Goal: Information Seeking & Learning: Understand process/instructions

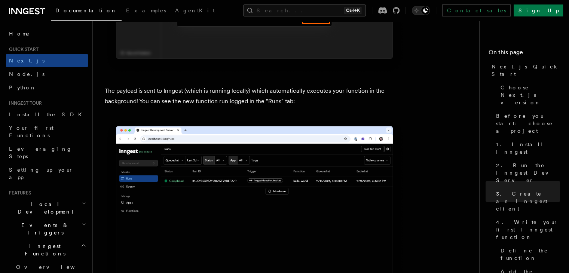
scroll to position [2487, 0]
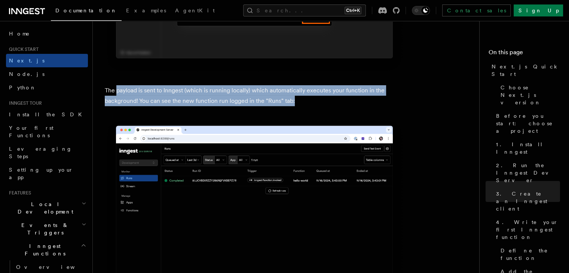
drag, startPoint x: 118, startPoint y: 93, endPoint x: 296, endPoint y: 101, distance: 178.7
click at [296, 101] on p "The payload is sent to Inngest (which is running locally) which automatically e…" at bounding box center [254, 95] width 299 height 21
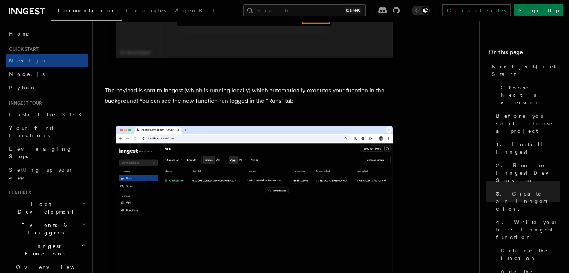
drag, startPoint x: 296, startPoint y: 101, endPoint x: 104, endPoint y: 87, distance: 192.9
click at [104, 87] on div "Quick start Next.js Quick Start In this tutorial you will add Inngest to a Next…" at bounding box center [301, 29] width 417 height 5032
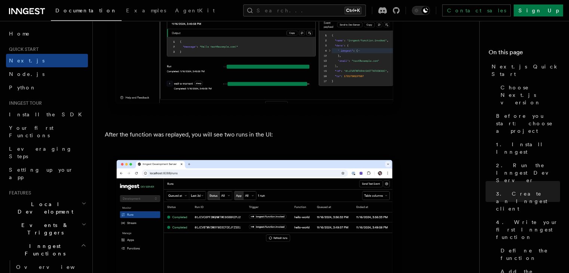
scroll to position [3433, 0]
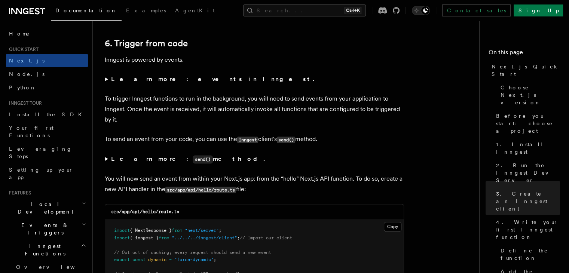
scroll to position [3785, 0]
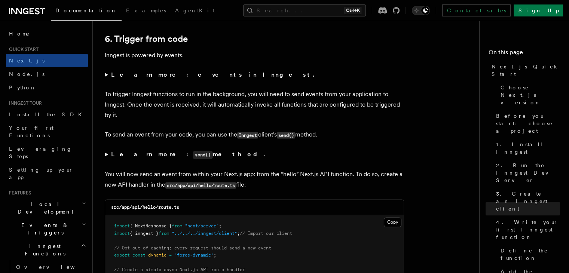
click at [184, 77] on strong "Learn more: events in Inngest." at bounding box center [213, 74] width 205 height 7
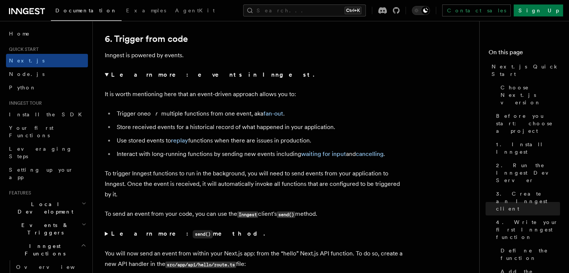
click at [184, 77] on strong "Learn more: events in Inngest." at bounding box center [213, 74] width 205 height 7
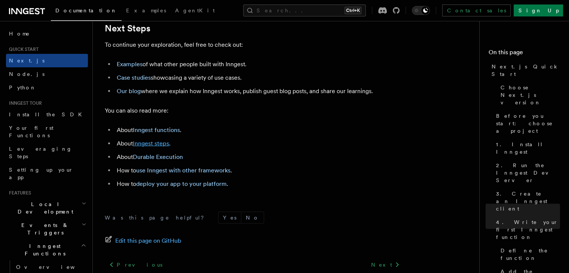
scroll to position [4695, 0]
click at [168, 188] on link "deploy your app to your platform" at bounding box center [181, 184] width 91 height 7
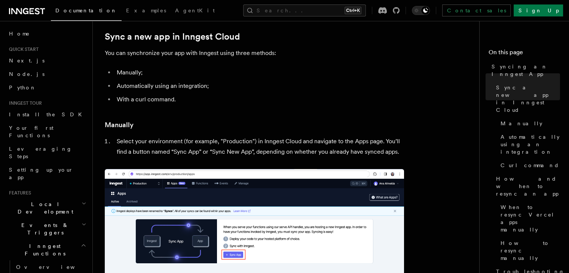
scroll to position [80, 0]
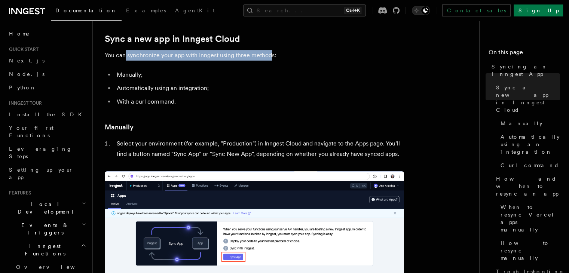
drag, startPoint x: 126, startPoint y: 56, endPoint x: 271, endPoint y: 57, distance: 145.6
click at [271, 57] on p "You can synchronize your app with Inngest using three methods:" at bounding box center [254, 55] width 299 height 10
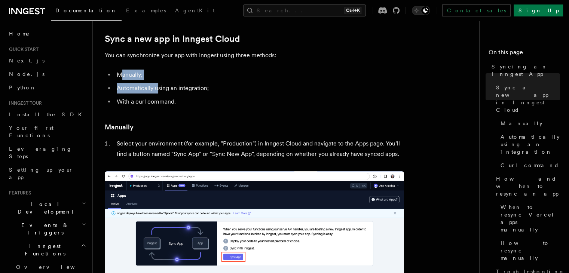
drag, startPoint x: 121, startPoint y: 77, endPoint x: 158, endPoint y: 80, distance: 36.4
click at [158, 80] on ul "Manually; Automatically using an integration; With a curl command." at bounding box center [254, 88] width 299 height 37
click at [169, 90] on li "Automatically using an integration;" at bounding box center [260, 88] width 290 height 10
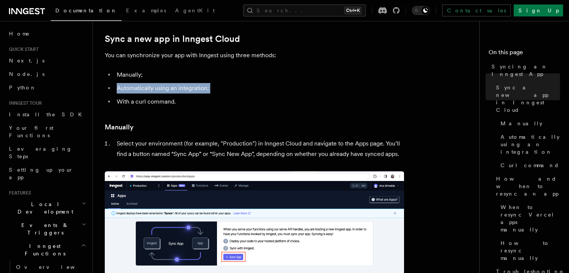
click at [169, 90] on li "Automatically using an integration;" at bounding box center [260, 88] width 290 height 10
click at [166, 98] on li "With a curl command." at bounding box center [260, 102] width 290 height 10
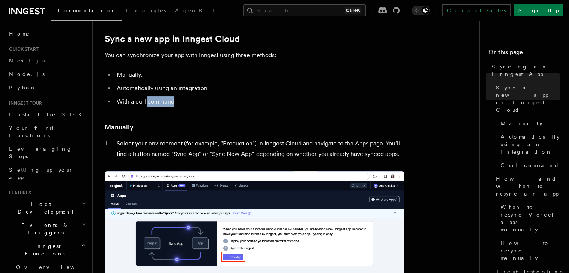
click at [166, 98] on li "With a curl command." at bounding box center [260, 102] width 290 height 10
